Goal: Check status: Check status

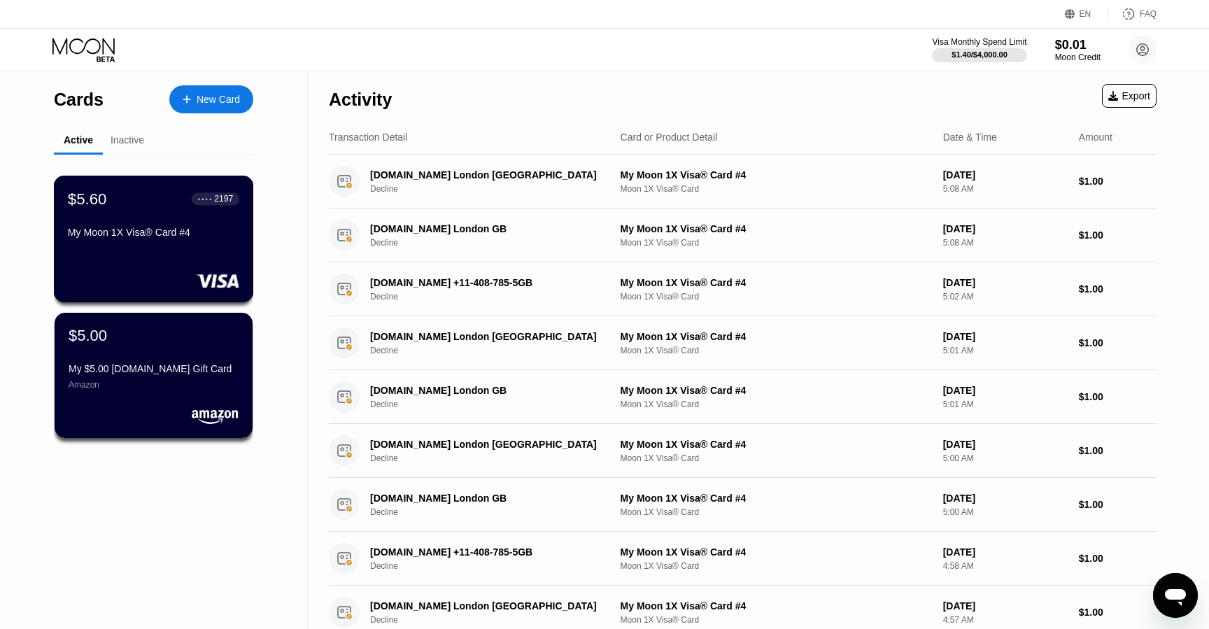
click at [162, 233] on div "My Moon 1X Visa® Card #4" at bounding box center [153, 232] width 171 height 11
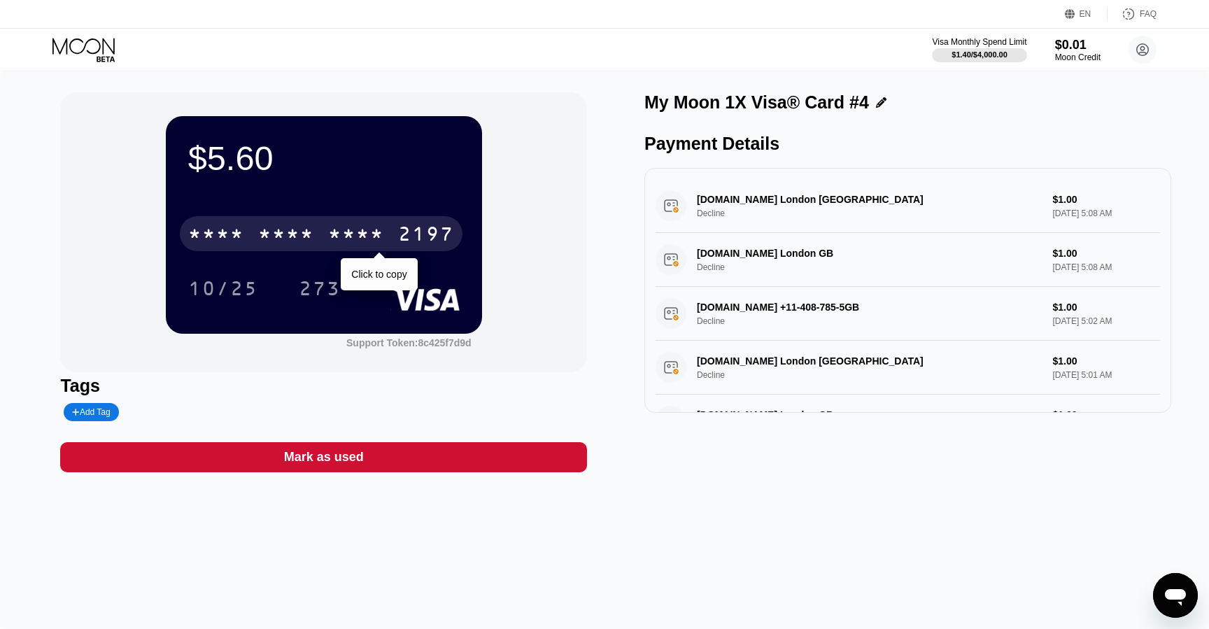
click at [419, 238] on div "2197" at bounding box center [426, 236] width 56 height 22
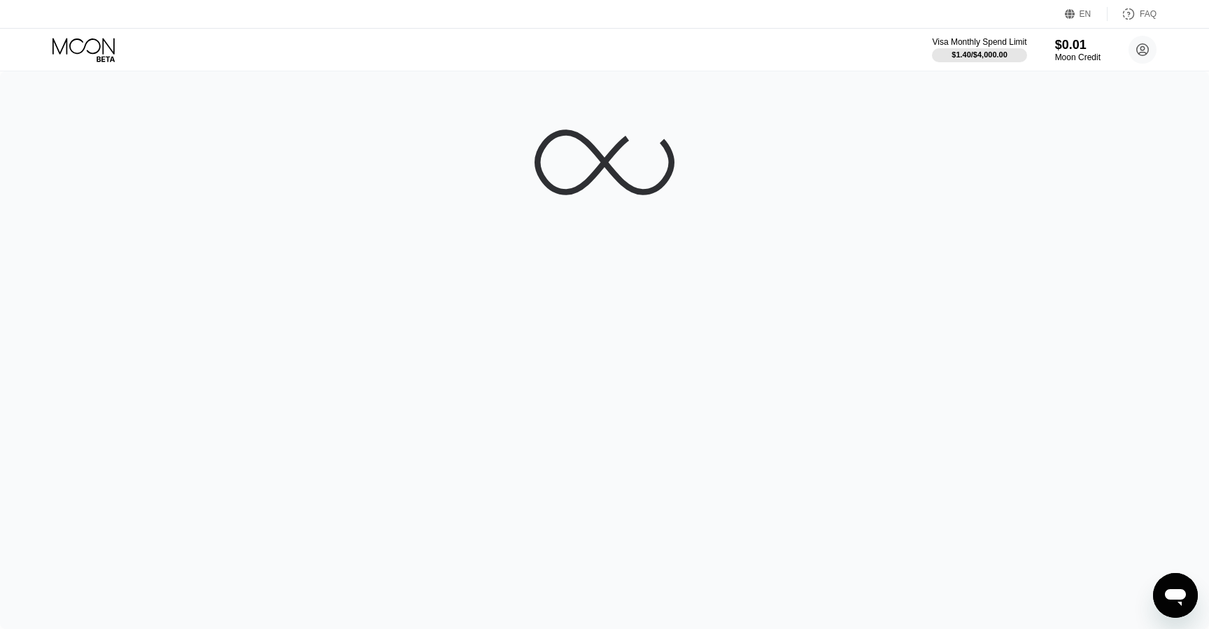
click at [506, 109] on div at bounding box center [604, 350] width 1209 height 558
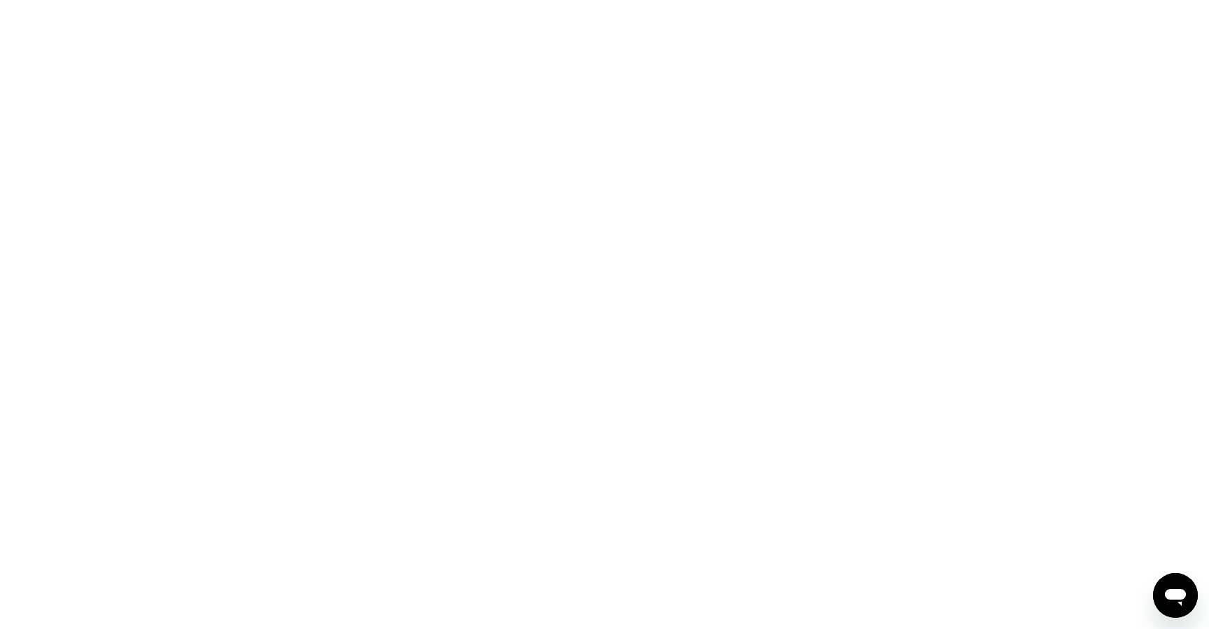
click at [569, 41] on div at bounding box center [604, 314] width 1209 height 629
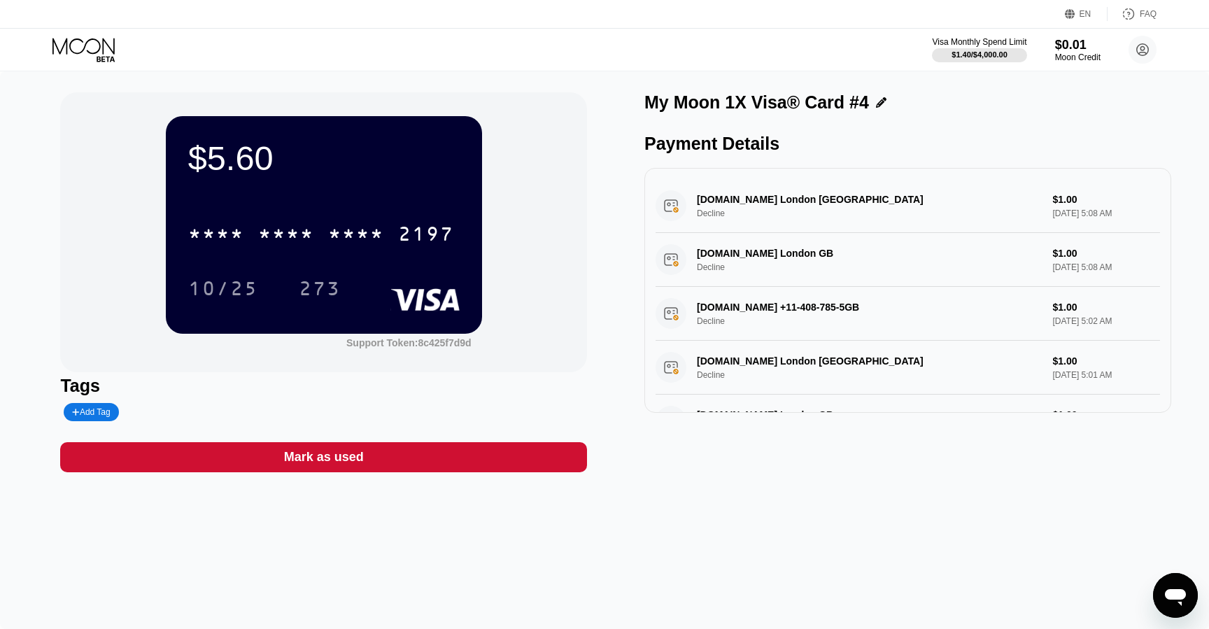
click at [565, 43] on div "Visa Monthly Spend Limit $1.40 / $4,000.00 $0.01 Moon Credit huiumiad@mailsbay.…" at bounding box center [604, 50] width 1209 height 42
